Goal: Task Accomplishment & Management: Use online tool/utility

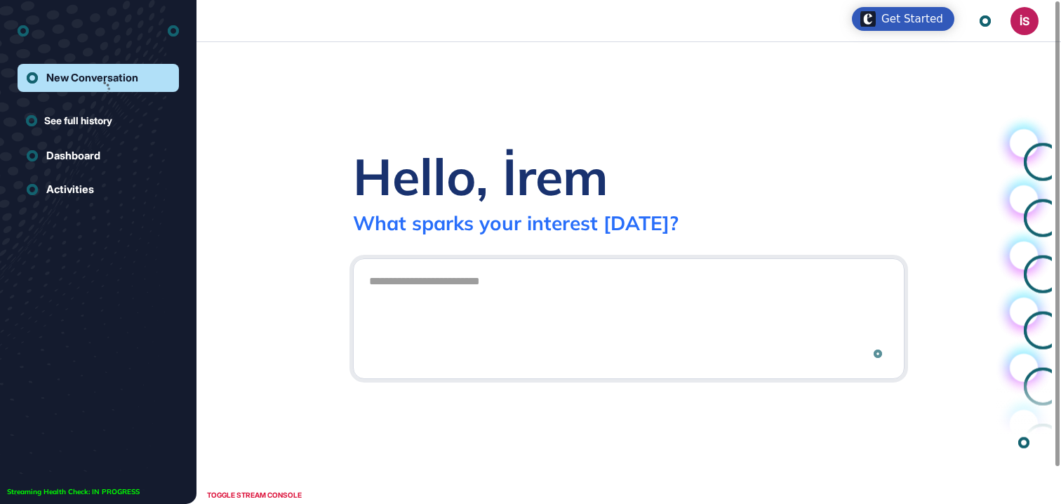
scroll to position [1, 1]
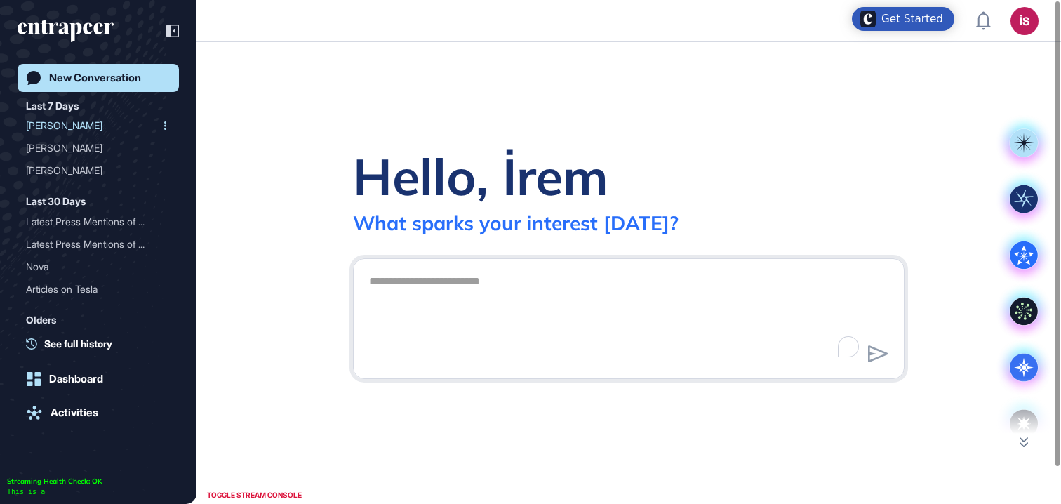
click at [85, 133] on div "[PERSON_NAME]" at bounding box center [92, 125] width 133 height 22
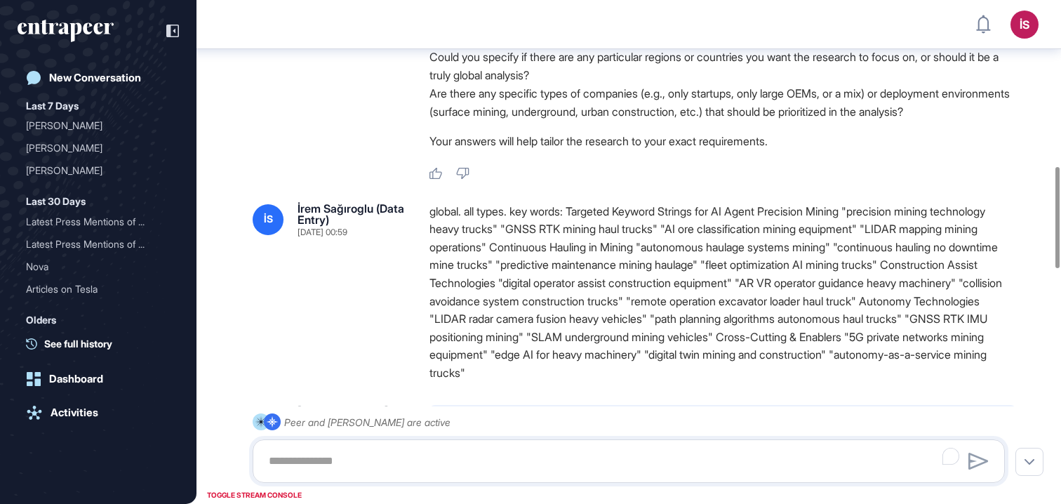
scroll to position [1999, 0]
